Goal: Obtain resource: Obtain resource

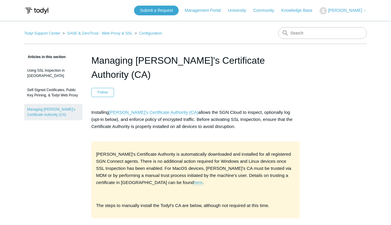
click at [140, 110] on link "Todyl's Certificate Authority (CA)" at bounding box center [153, 112] width 89 height 5
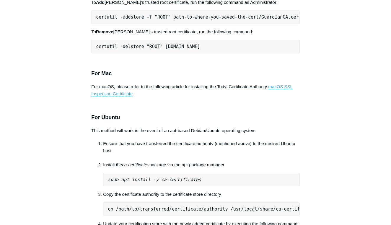
scroll to position [342, 0]
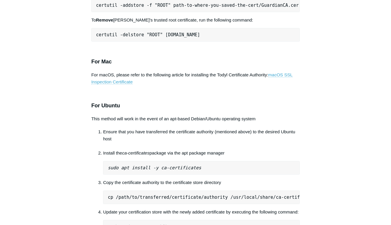
click at [283, 72] on link "macOS SSL Inspection Certificate" at bounding box center [191, 78] width 201 height 12
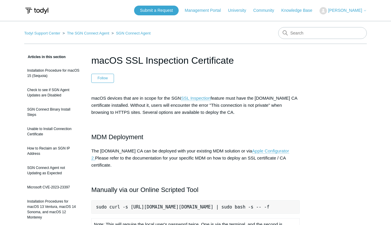
click at [179, 202] on pre "sudo curl -s [URL][DOMAIN_NAME][DOMAIN_NAME] | sudo bash -s -- -f" at bounding box center [195, 207] width 208 height 14
click at [179, 201] on pre "sudo curl -s [URL][DOMAIN_NAME][DOMAIN_NAME] | sudo bash -s -- -f" at bounding box center [195, 207] width 208 height 14
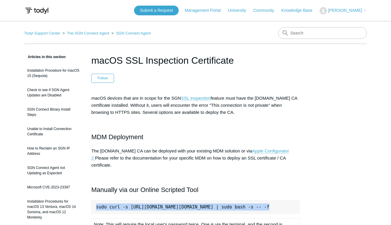
click at [179, 201] on pre "sudo curl -s [URL][DOMAIN_NAME][DOMAIN_NAME] | sudo bash -s -- -f" at bounding box center [195, 207] width 208 height 14
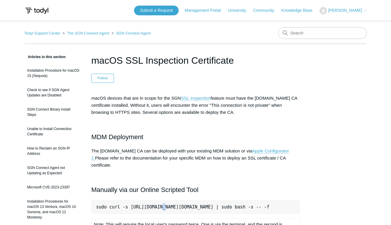
click at [164, 202] on pre "sudo curl -s [URL][DOMAIN_NAME][DOMAIN_NAME] | sudo bash -s -- -f" at bounding box center [195, 207] width 208 height 14
drag, startPoint x: 97, startPoint y: 200, endPoint x: 300, endPoint y: 200, distance: 203.4
copy pre "sudo curl -s [URL][DOMAIN_NAME][DOMAIN_NAME] | sudo bash -s -- -f"
